Goal: Check status: Check status

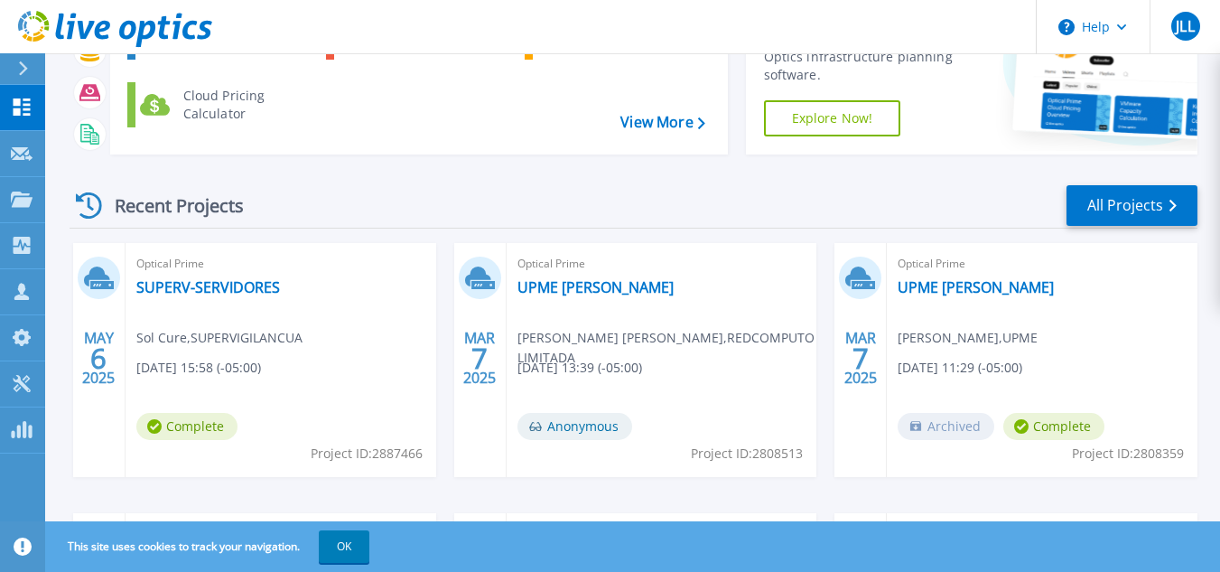
scroll to position [181, 0]
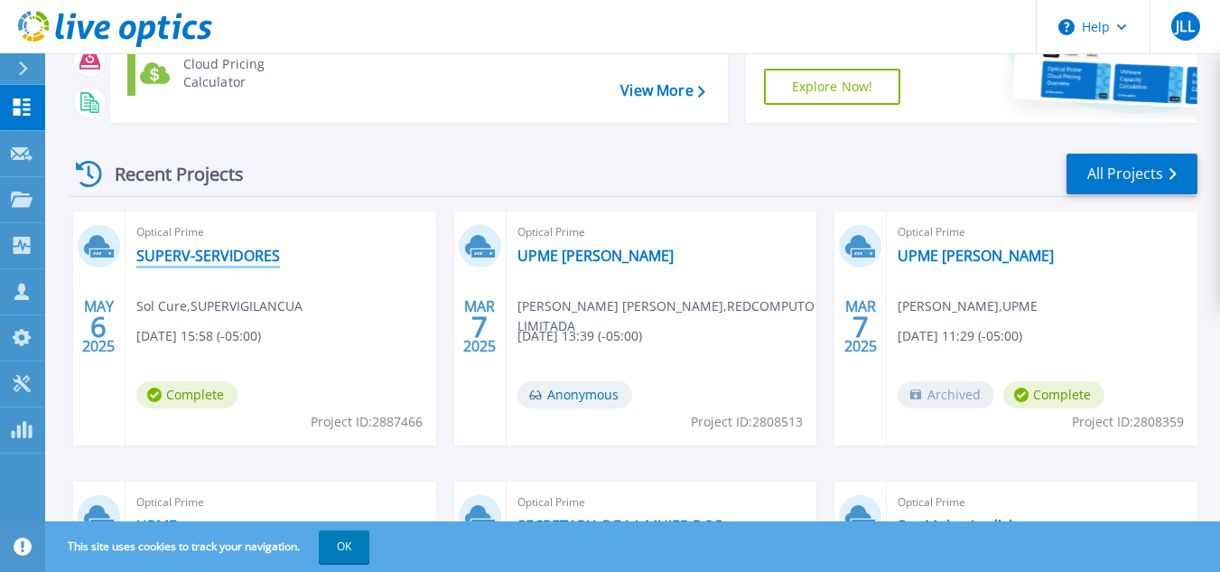
click at [191, 261] on link "SUPERV-SERVIDORES" at bounding box center [208, 256] width 144 height 18
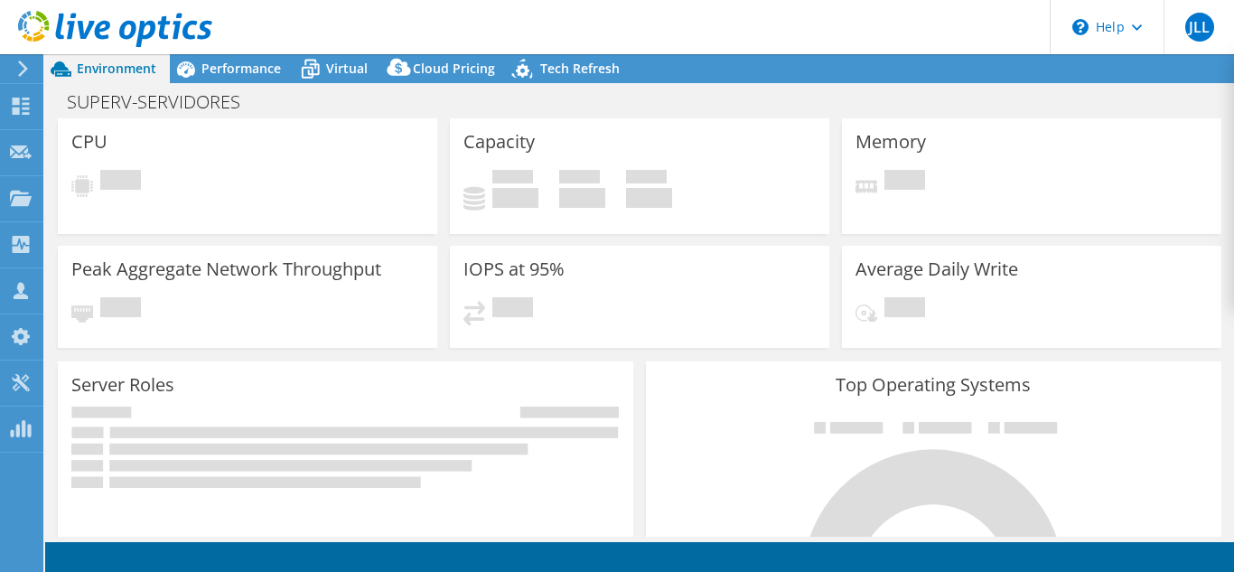
select select "USEast"
select select "USD"
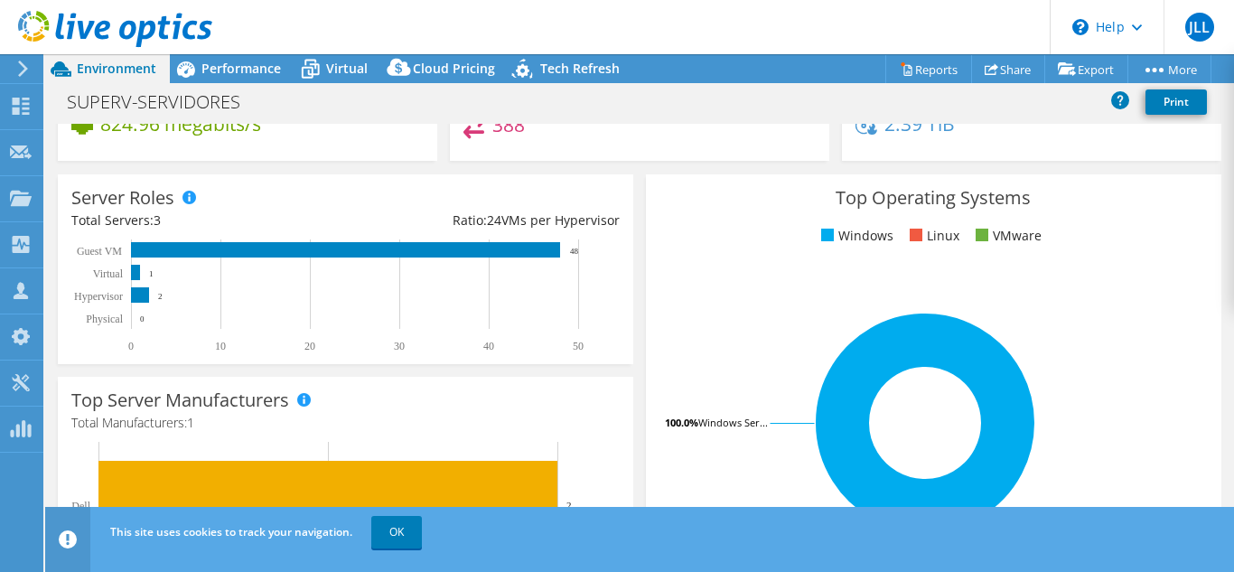
scroll to position [271, 0]
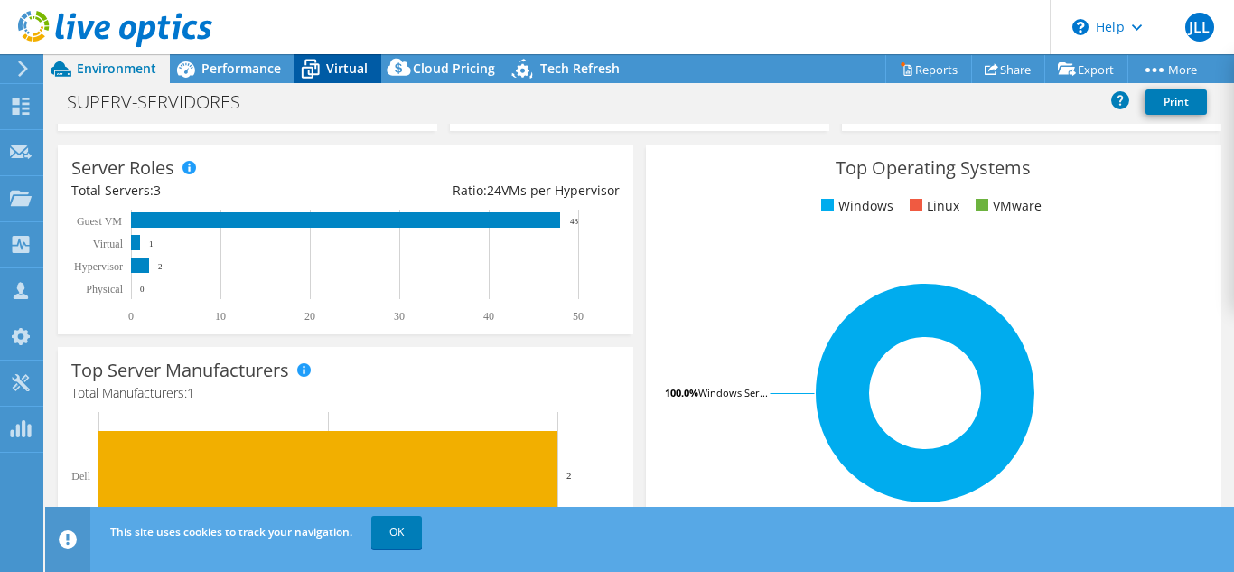
click at [352, 70] on span "Virtual" at bounding box center [347, 68] width 42 height 17
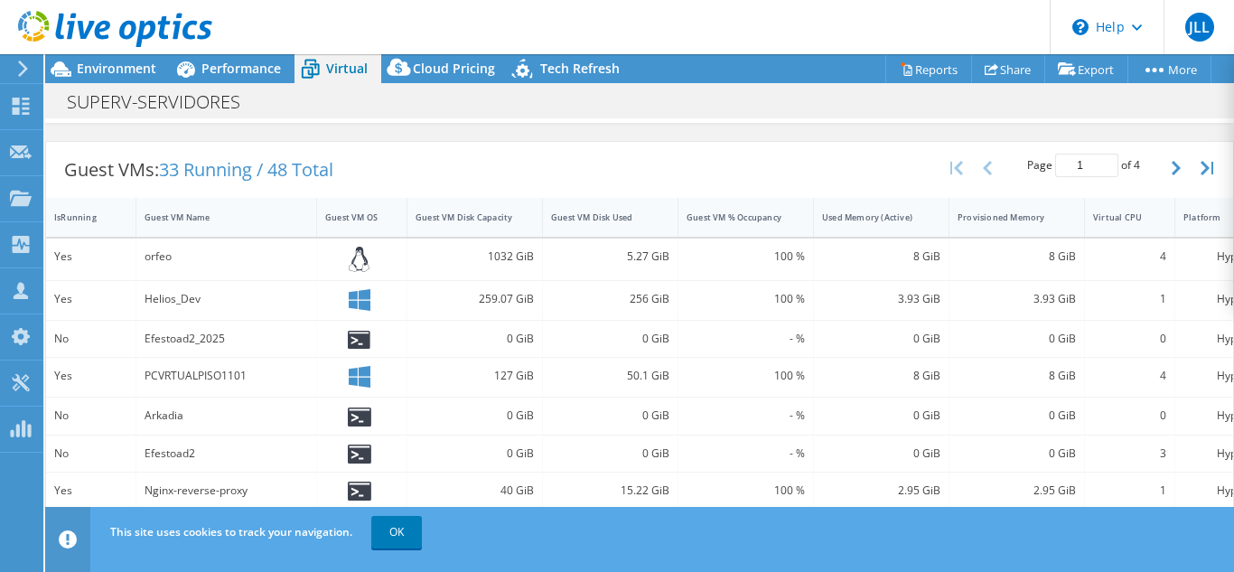
scroll to position [361, 0]
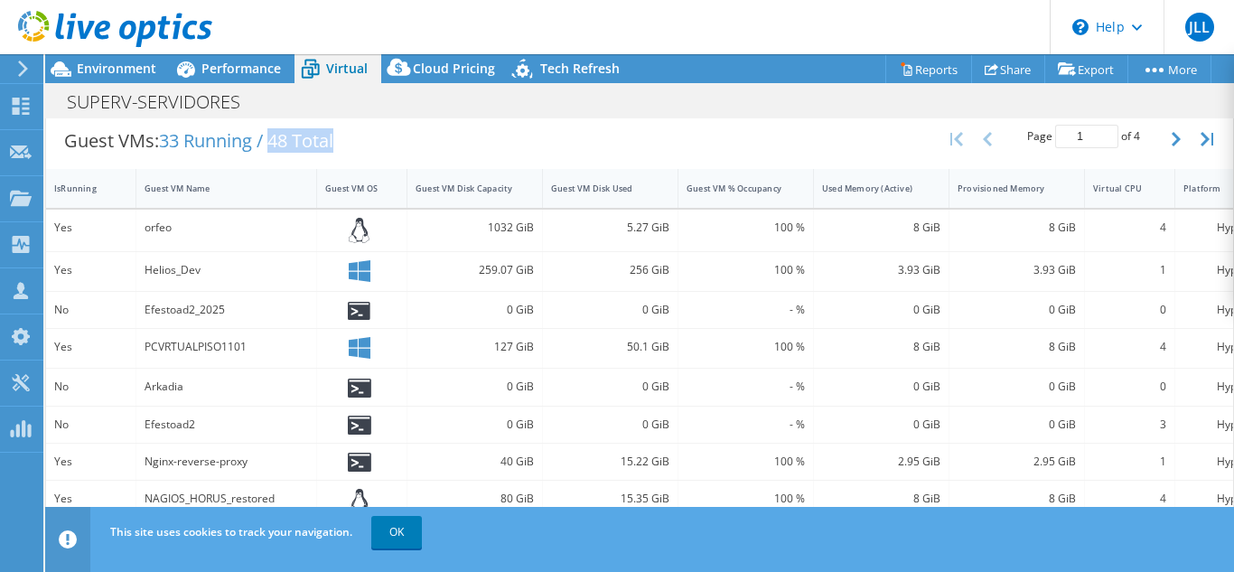
drag, startPoint x: 278, startPoint y: 142, endPoint x: 345, endPoint y: 136, distance: 67.1
click at [345, 136] on div "Guest VMs: 33 Running / 48 Total" at bounding box center [198, 141] width 305 height 56
drag, startPoint x: 164, startPoint y: 142, endPoint x: 247, endPoint y: 140, distance: 83.1
click at [247, 140] on span "33 Running / 48 Total" at bounding box center [246, 140] width 174 height 24
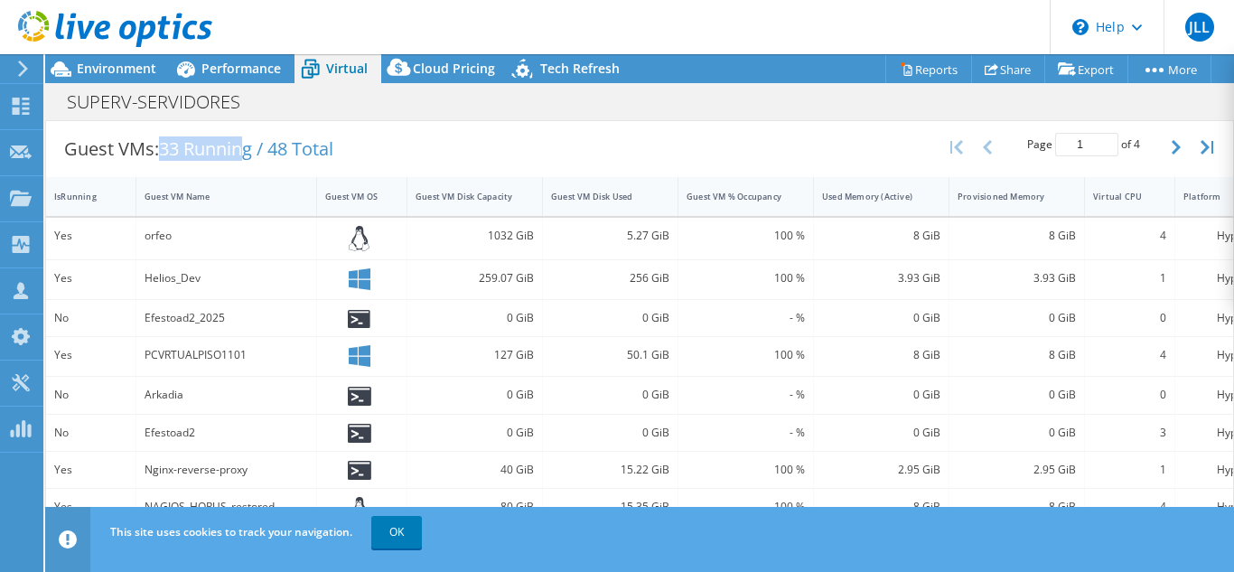
scroll to position [275, 0]
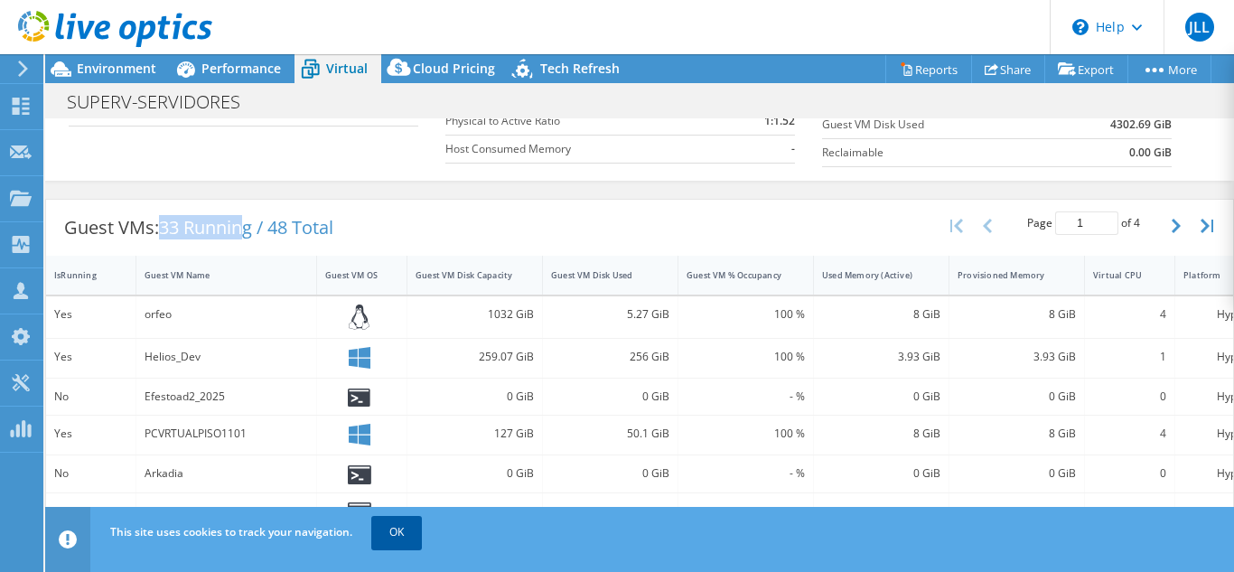
click at [413, 539] on link "OK" at bounding box center [396, 532] width 51 height 33
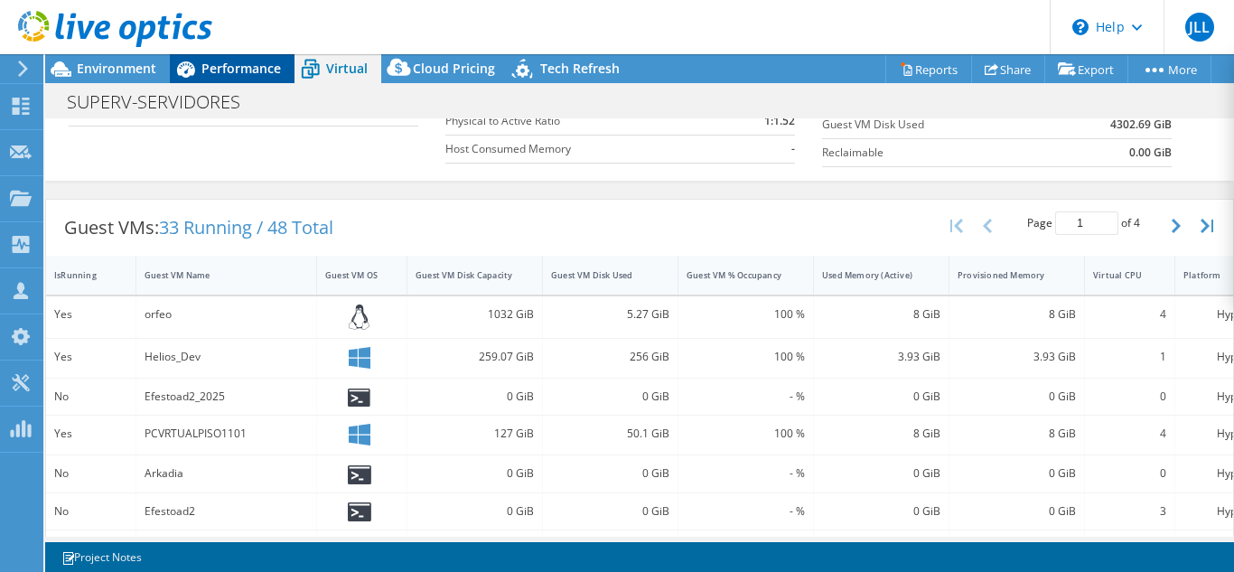
click at [243, 70] on span "Performance" at bounding box center [240, 68] width 79 height 17
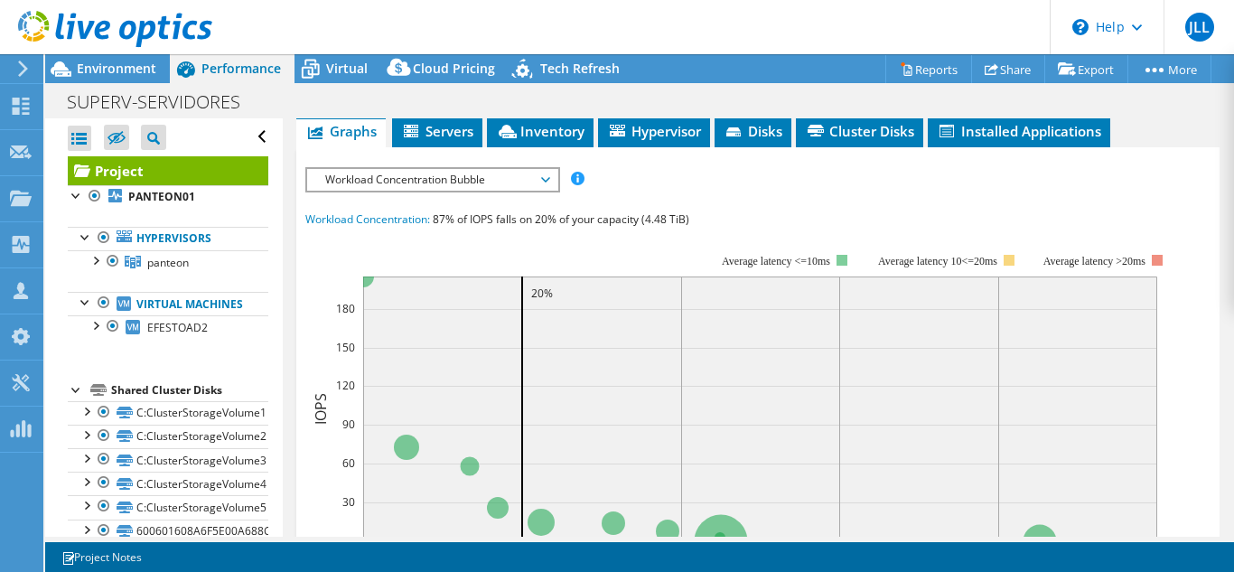
scroll to position [452, 0]
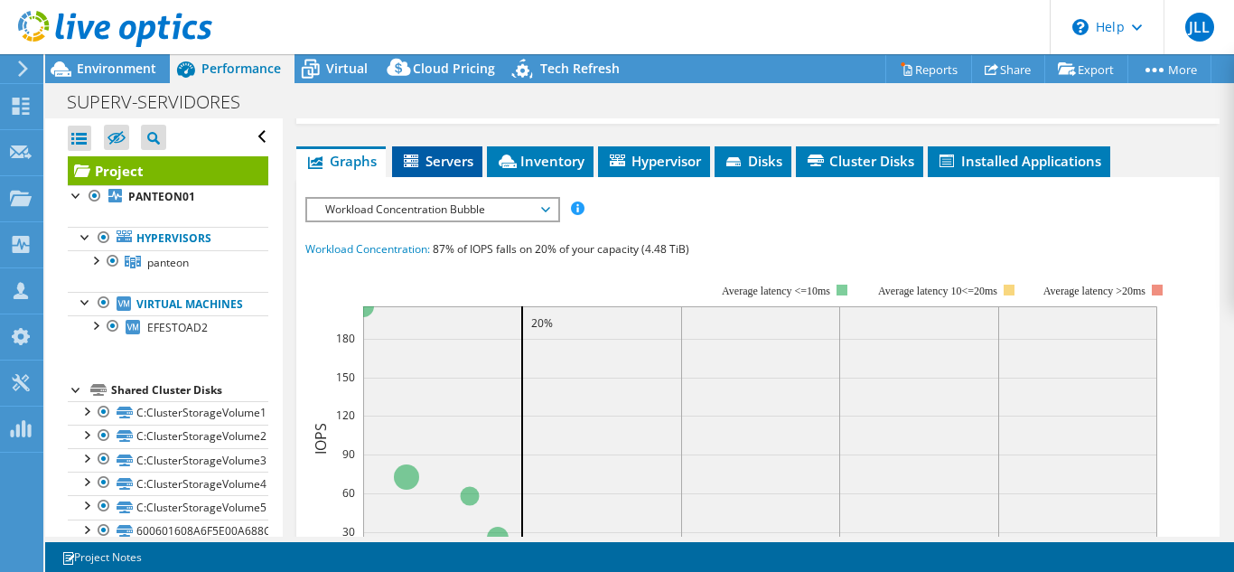
click at [440, 165] on span "Servers" at bounding box center [437, 161] width 72 height 18
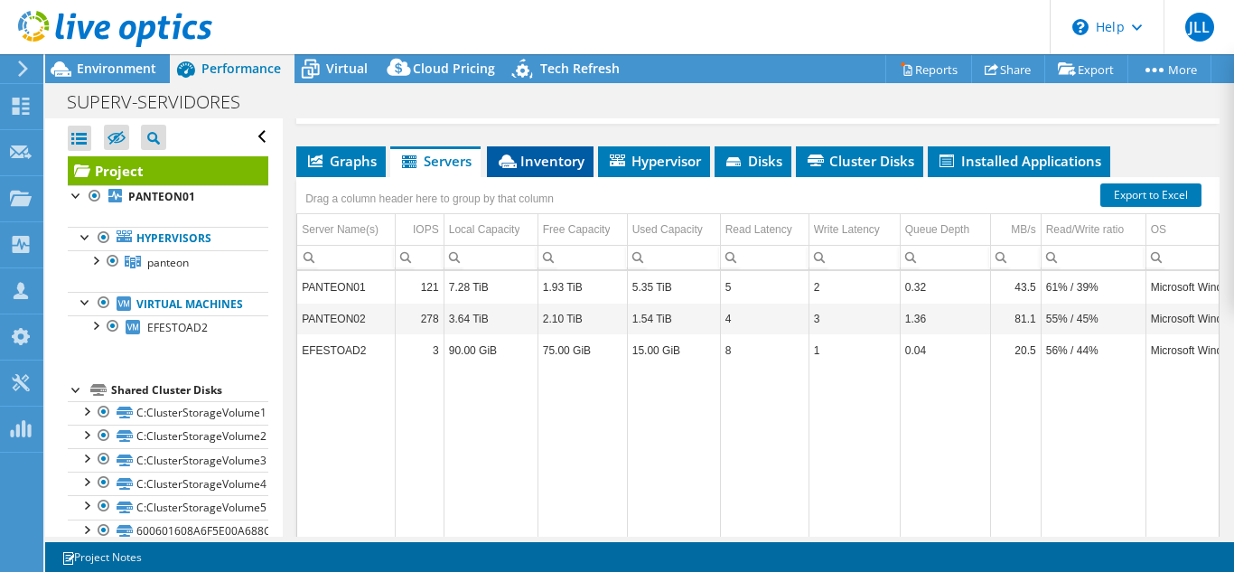
click at [542, 157] on span "Inventory" at bounding box center [540, 161] width 89 height 18
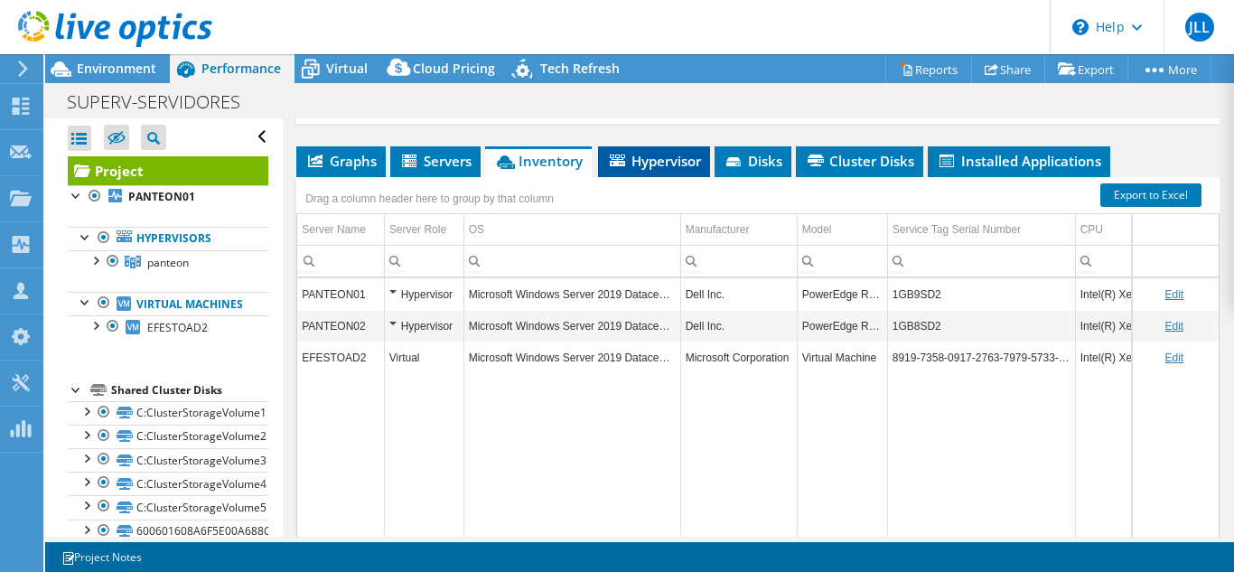
click at [688, 154] on span "Hypervisor" at bounding box center [654, 161] width 94 height 18
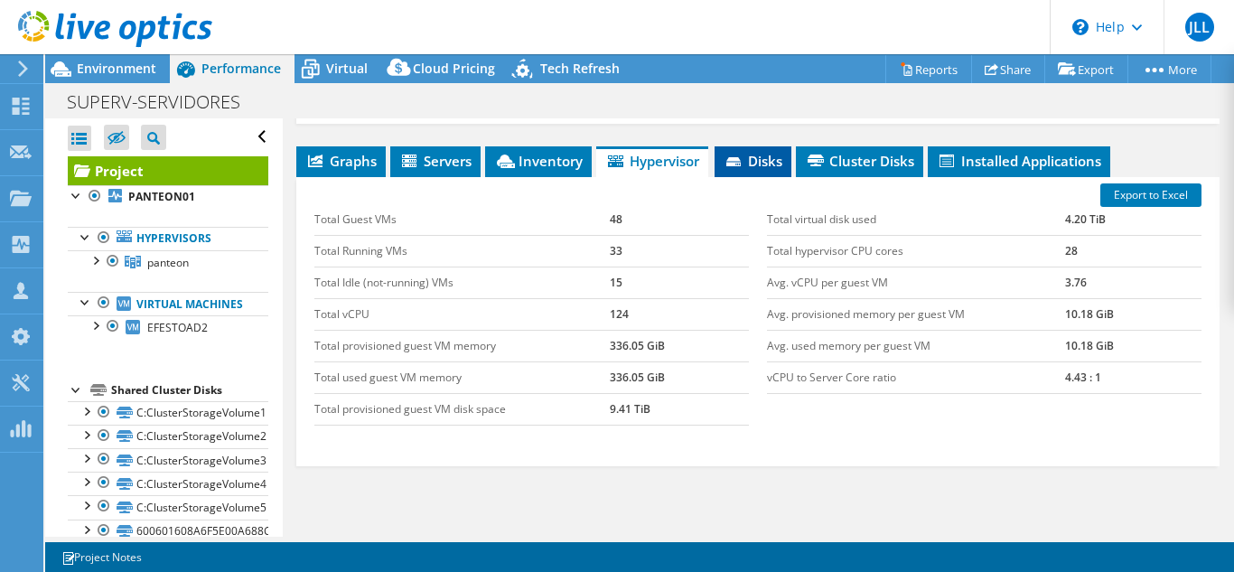
click at [741, 163] on icon at bounding box center [733, 161] width 14 height 9
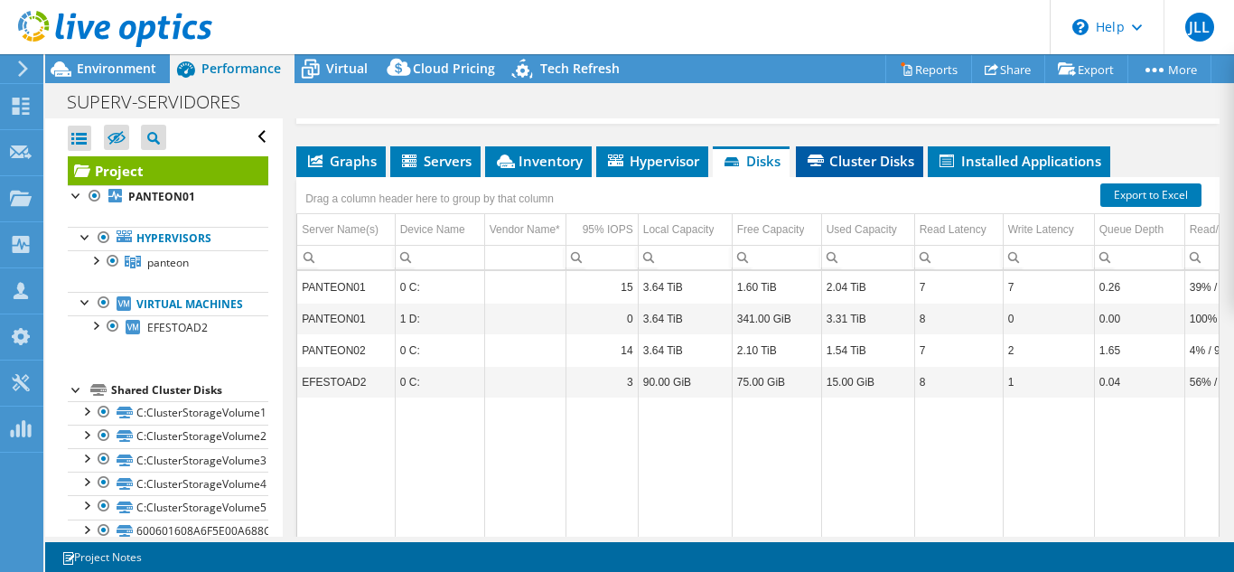
click at [861, 153] on span "Cluster Disks" at bounding box center [859, 161] width 109 height 18
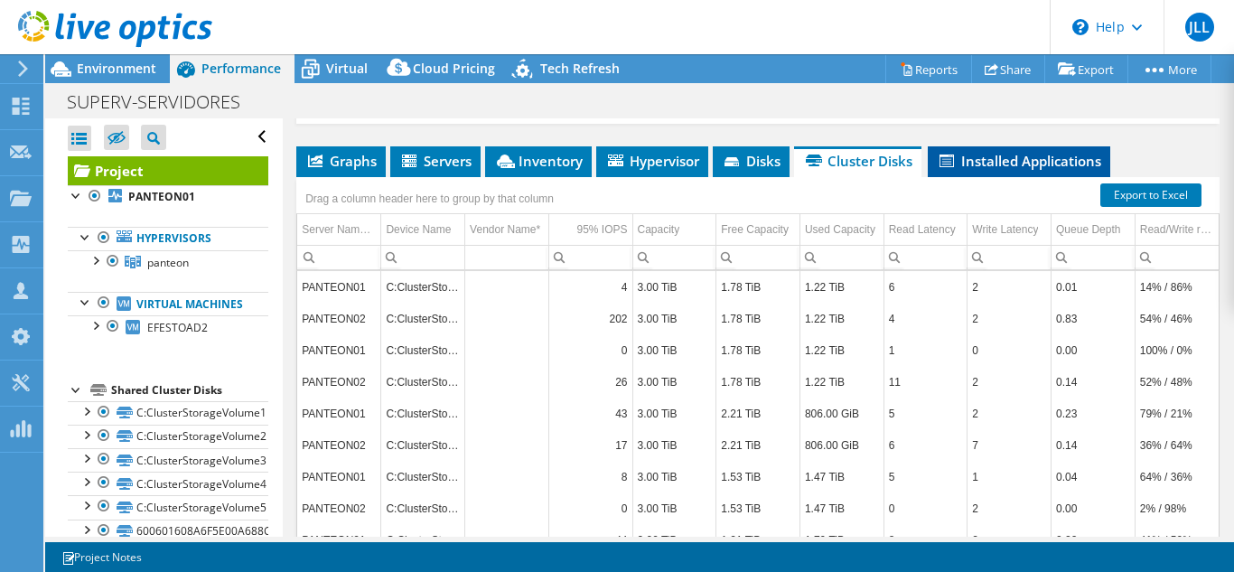
click at [1000, 163] on span "Installed Applications" at bounding box center [1019, 161] width 164 height 18
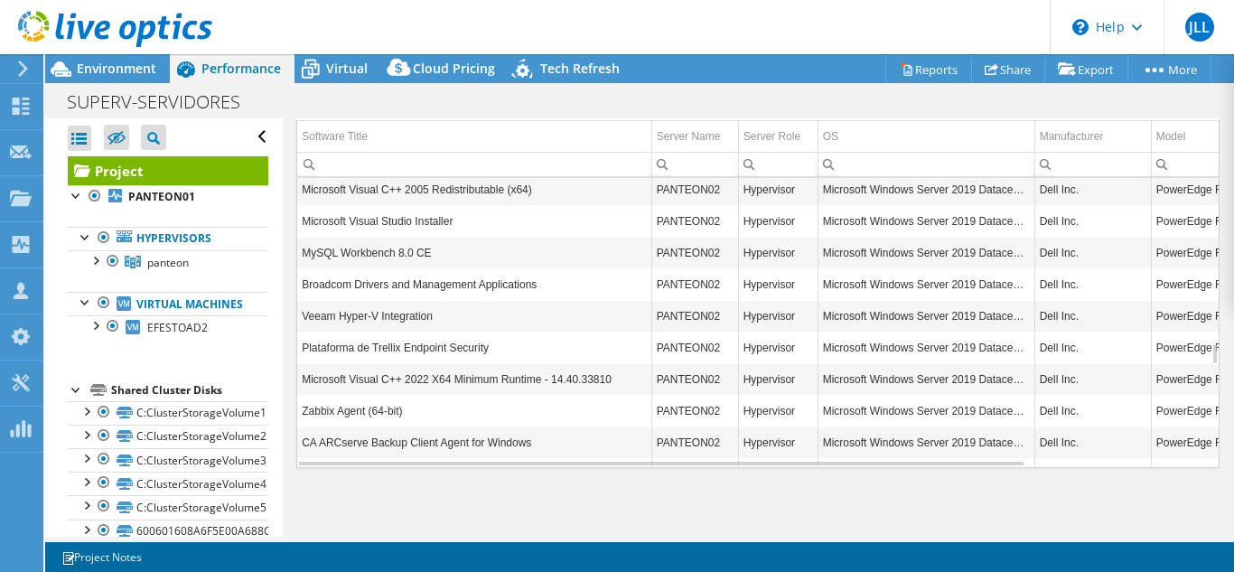
scroll to position [2168, 0]
